Goal: Navigation & Orientation: Find specific page/section

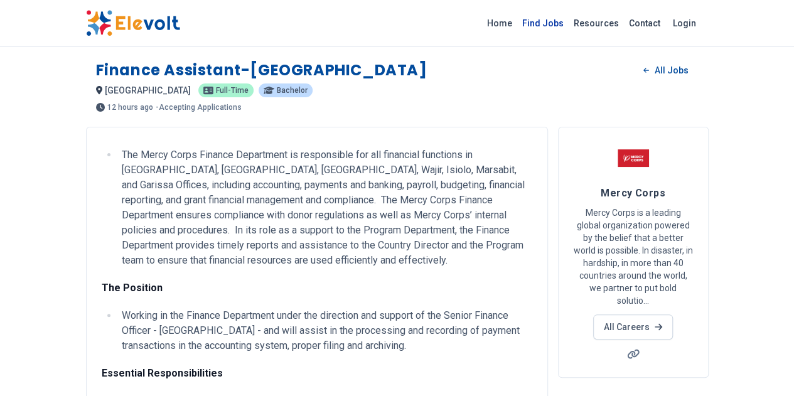
click at [569, 23] on link "Find Jobs" at bounding box center [542, 23] width 51 height 20
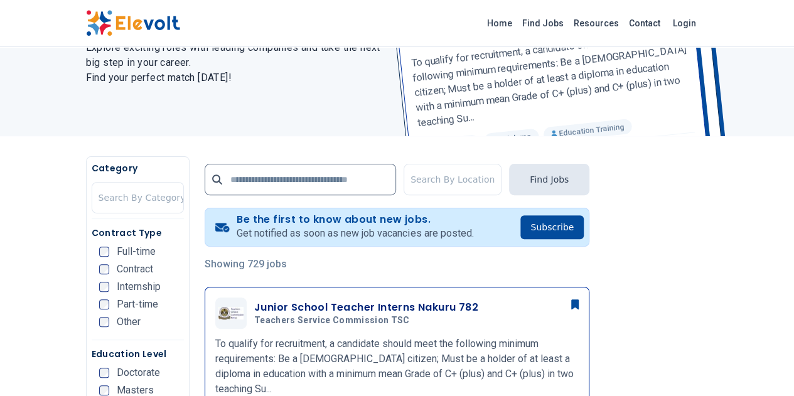
scroll to position [314, 0]
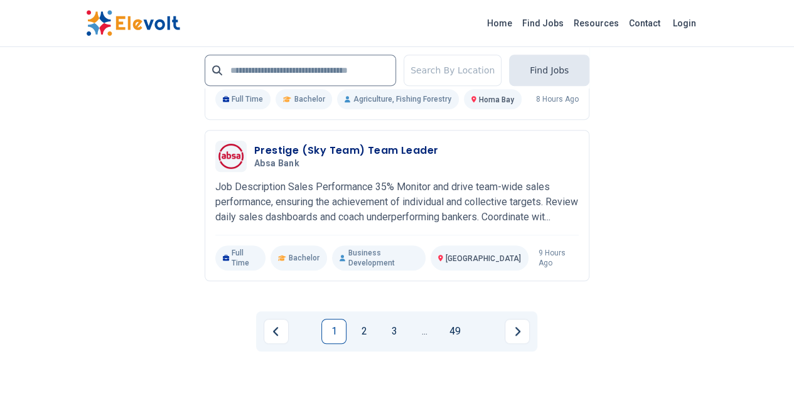
scroll to position [2712, 0]
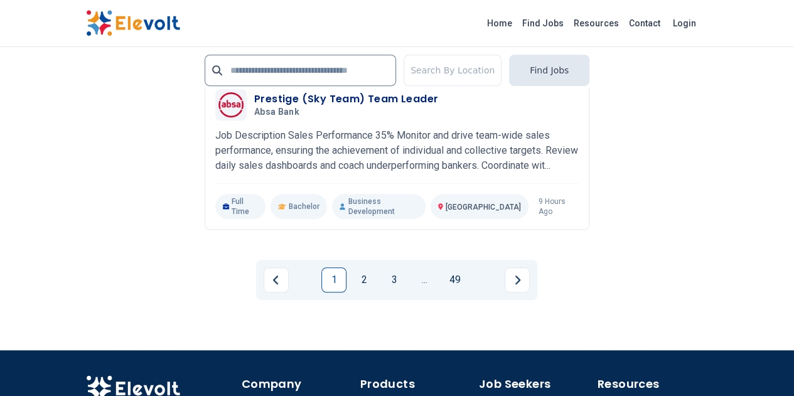
click at [330, 267] on link "1" at bounding box center [333, 279] width 25 height 25
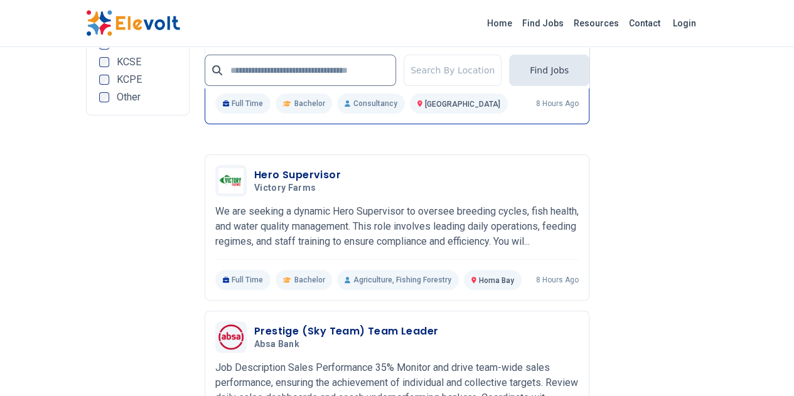
scroll to position [2510, 0]
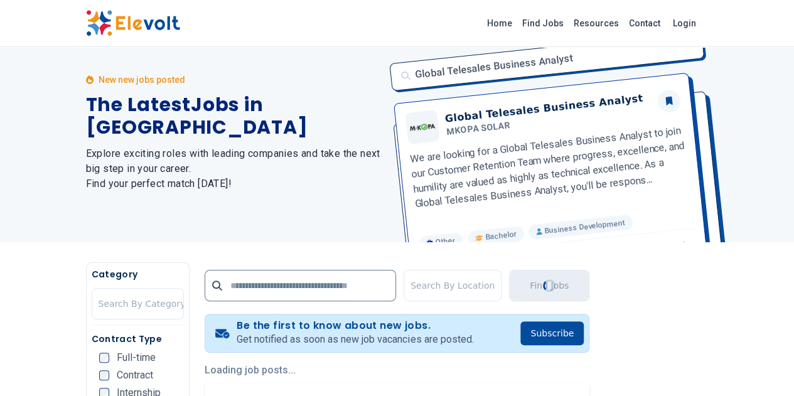
scroll to position [63, 0]
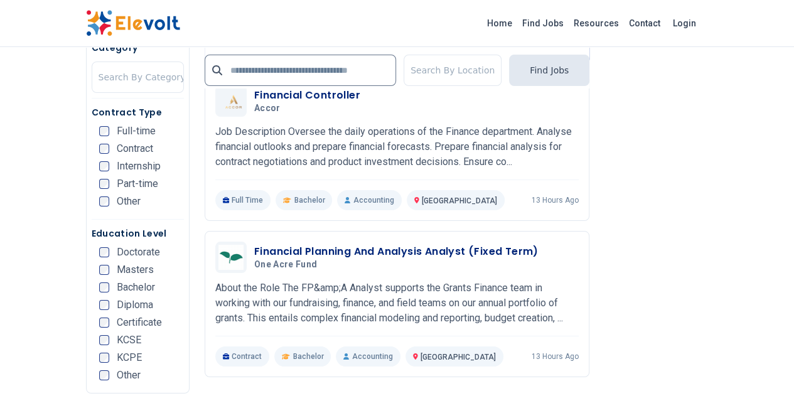
scroll to position [2385, 0]
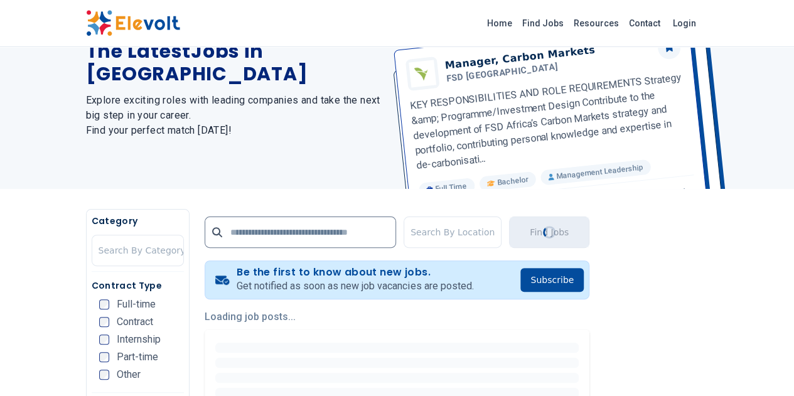
scroll to position [188, 0]
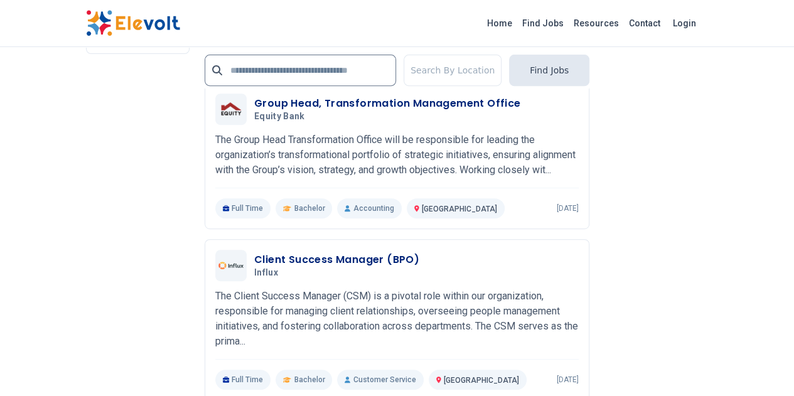
scroll to position [2702, 0]
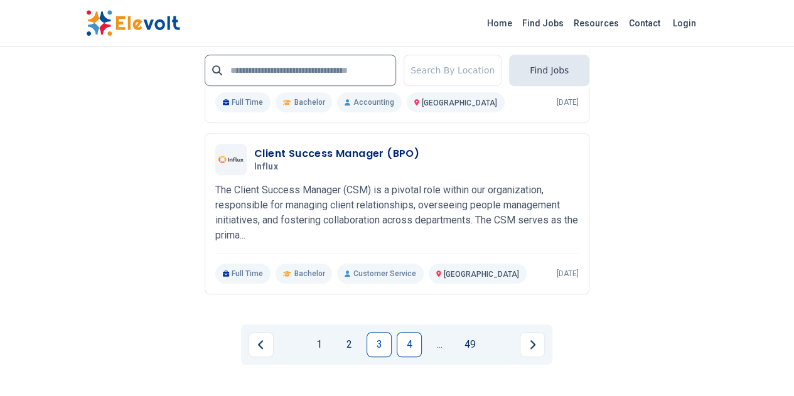
click at [408, 332] on link "4" at bounding box center [409, 344] width 25 height 25
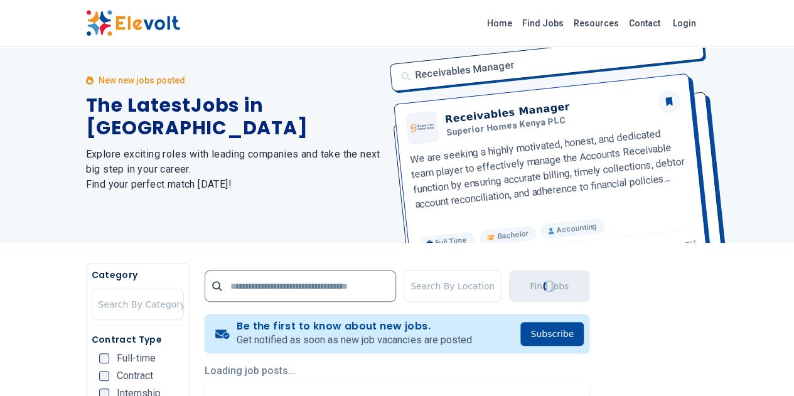
scroll to position [0, 0]
